Goal: Information Seeking & Learning: Check status

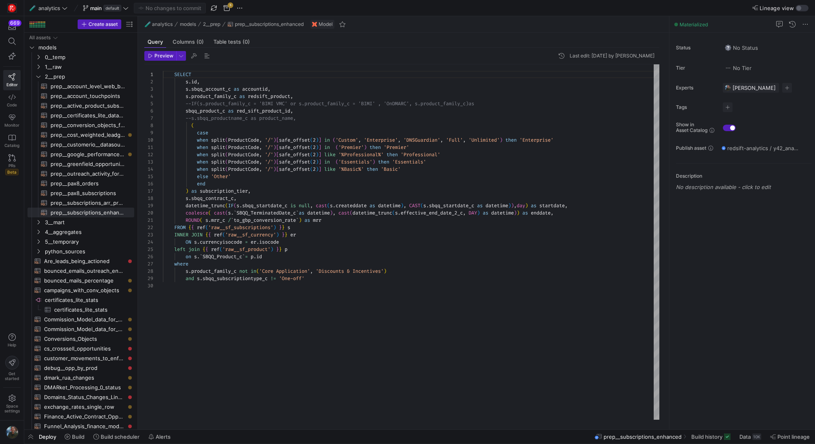
scroll to position [73, 0]
